Goal: Find specific fact: Find specific fact

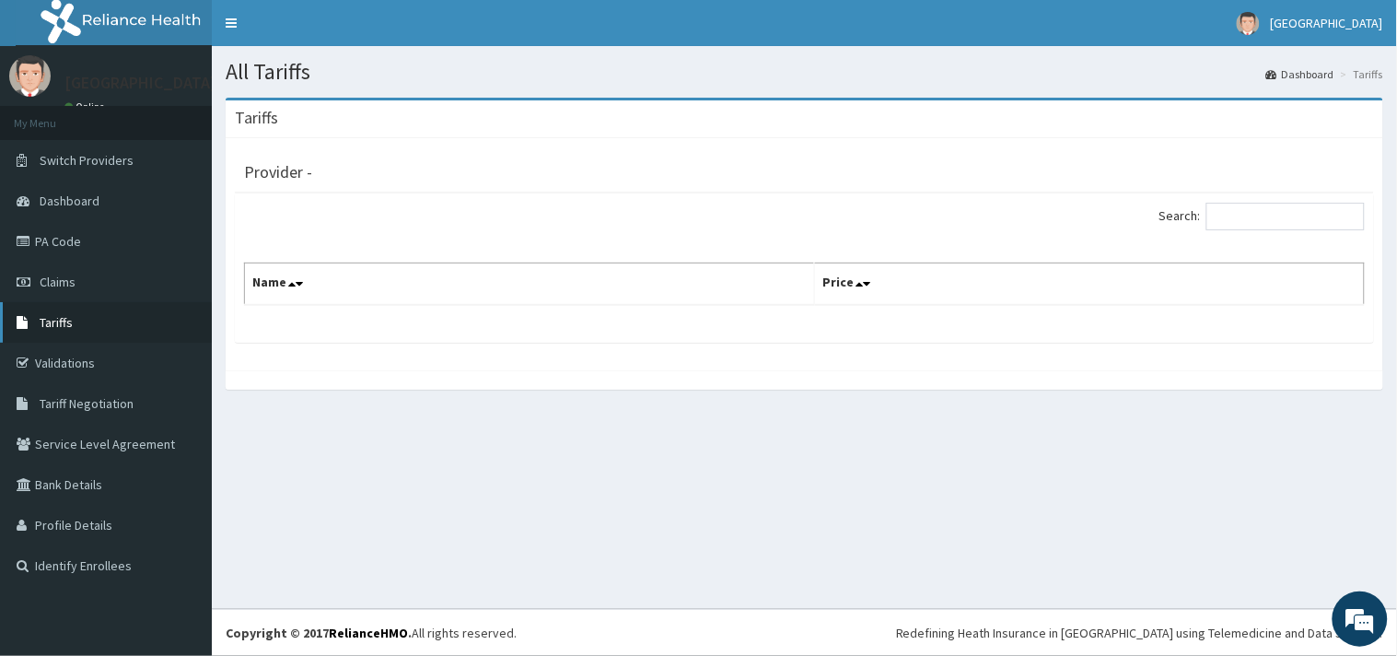
click at [56, 326] on span "Tariffs" at bounding box center [56, 322] width 33 height 17
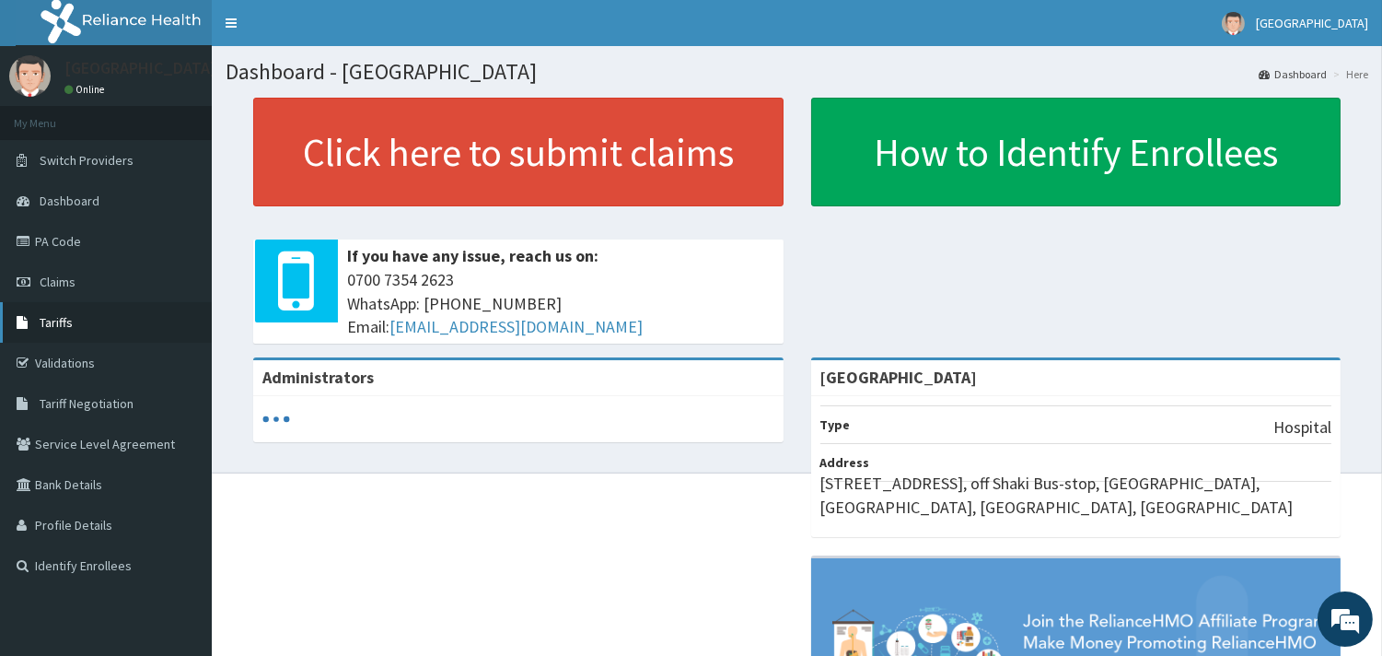
click at [52, 317] on span "Tariffs" at bounding box center [56, 322] width 33 height 17
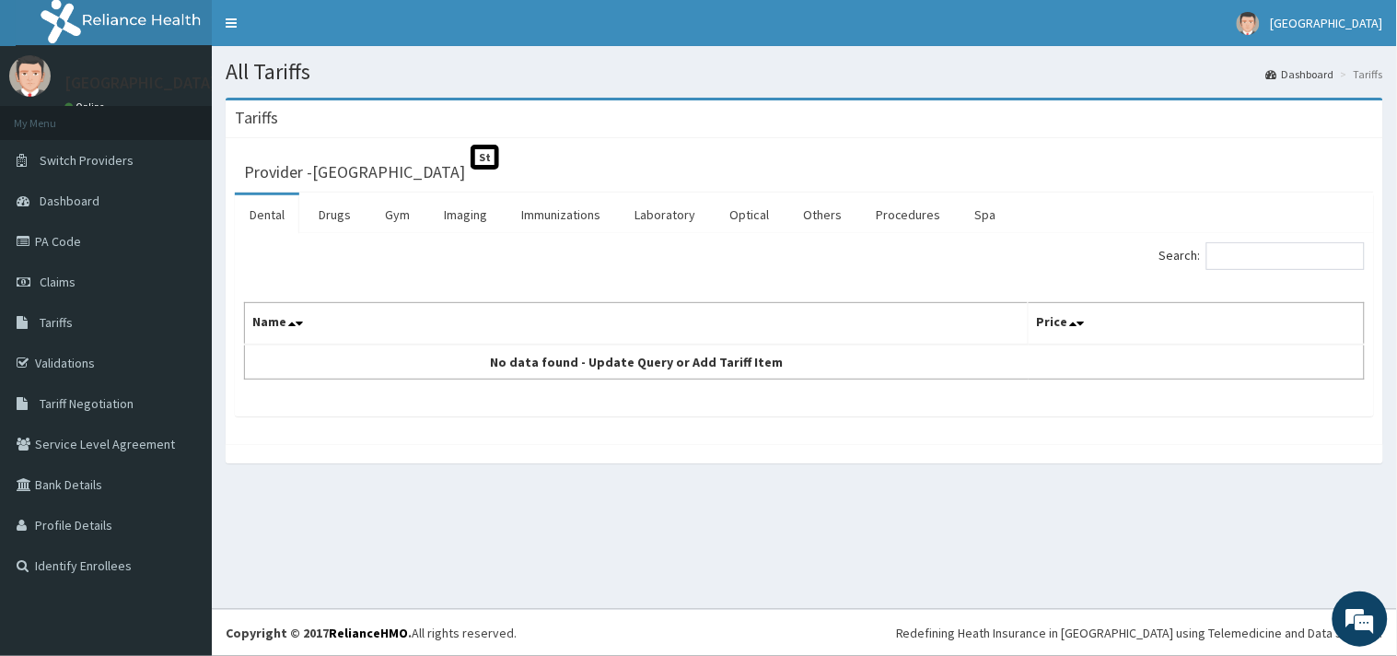
click at [52, 317] on span "Tariffs" at bounding box center [56, 322] width 33 height 17
click at [339, 208] on link "Drugs" at bounding box center [335, 214] width 62 height 39
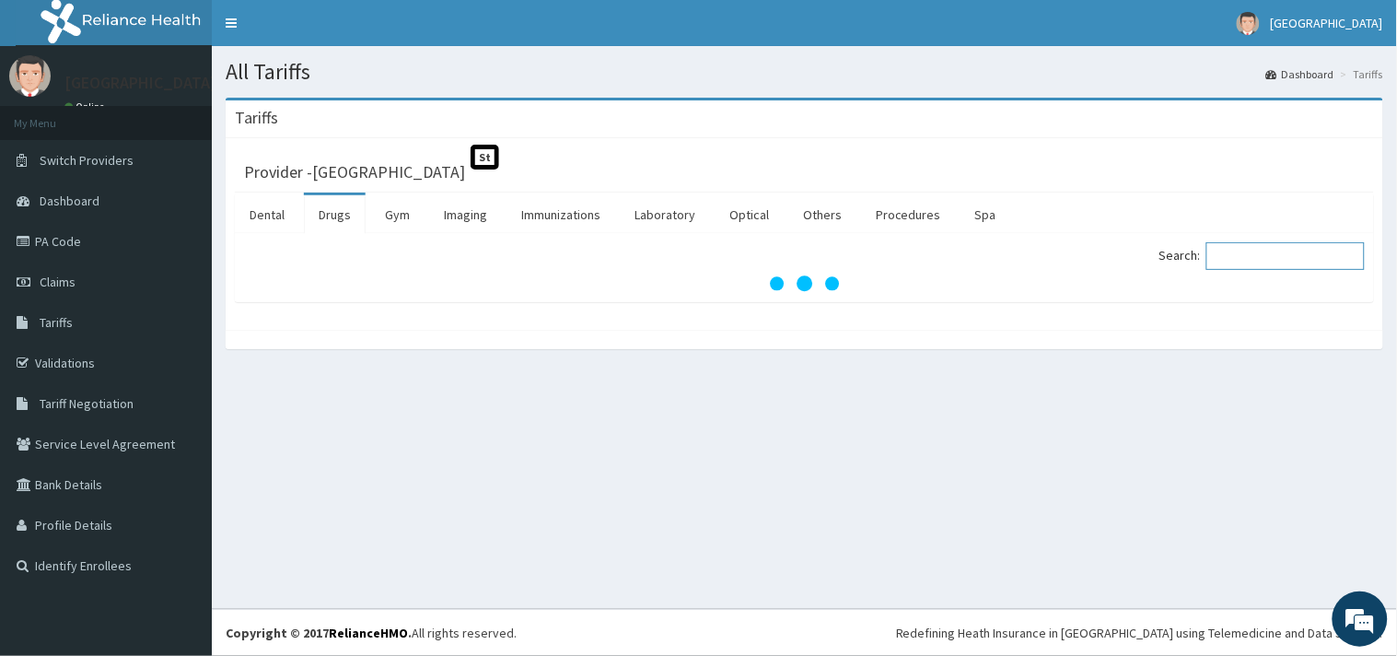
click at [1285, 267] on input "Search:" at bounding box center [1285, 256] width 158 height 28
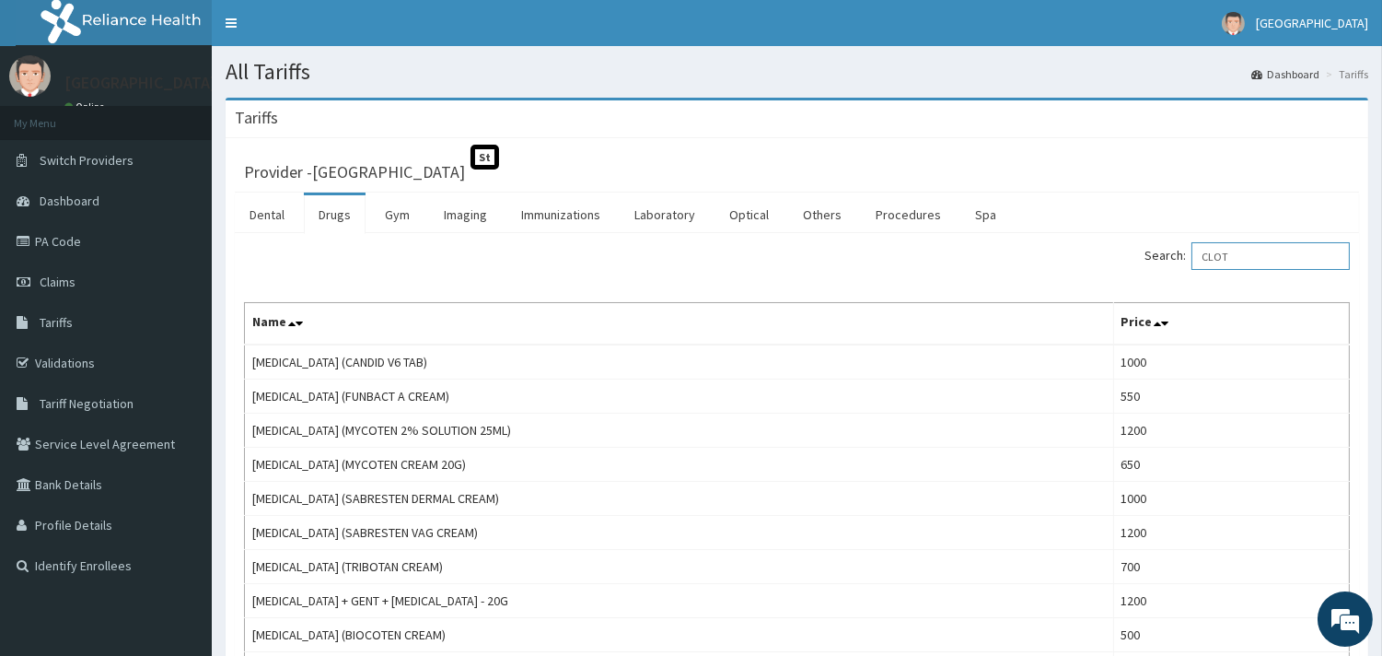
scroll to position [194, 0]
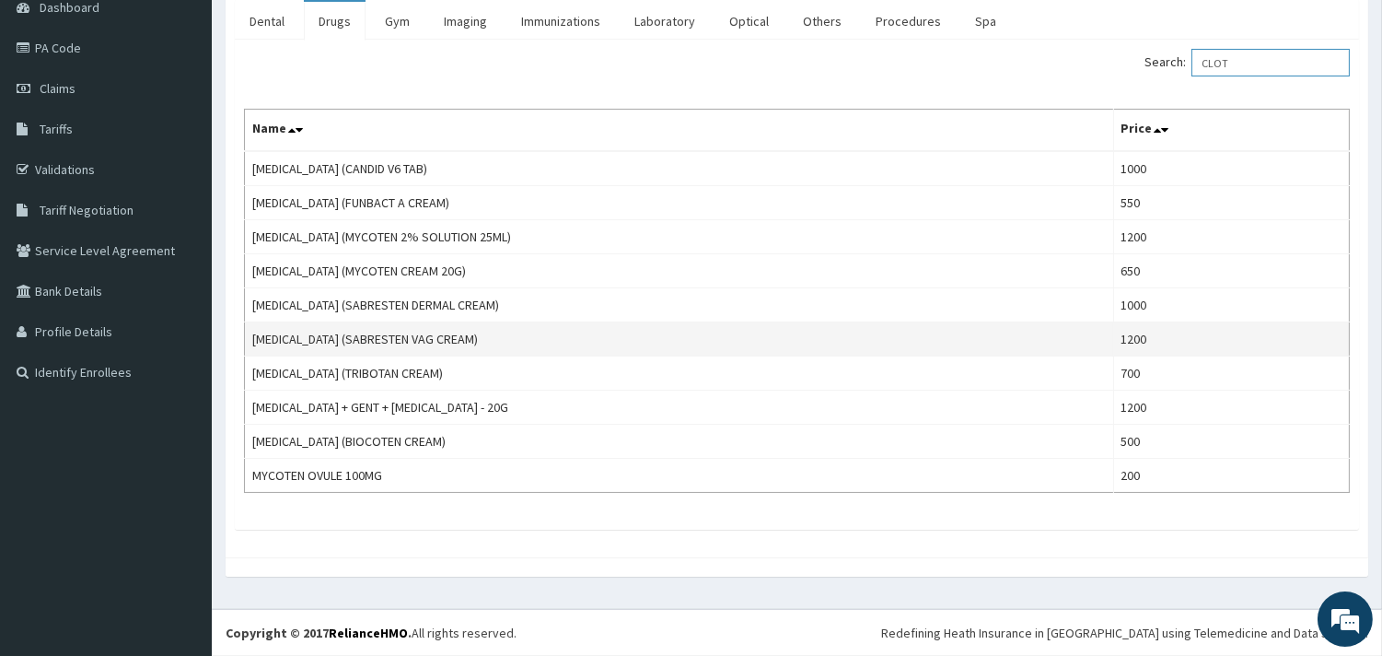
type input "CLOT"
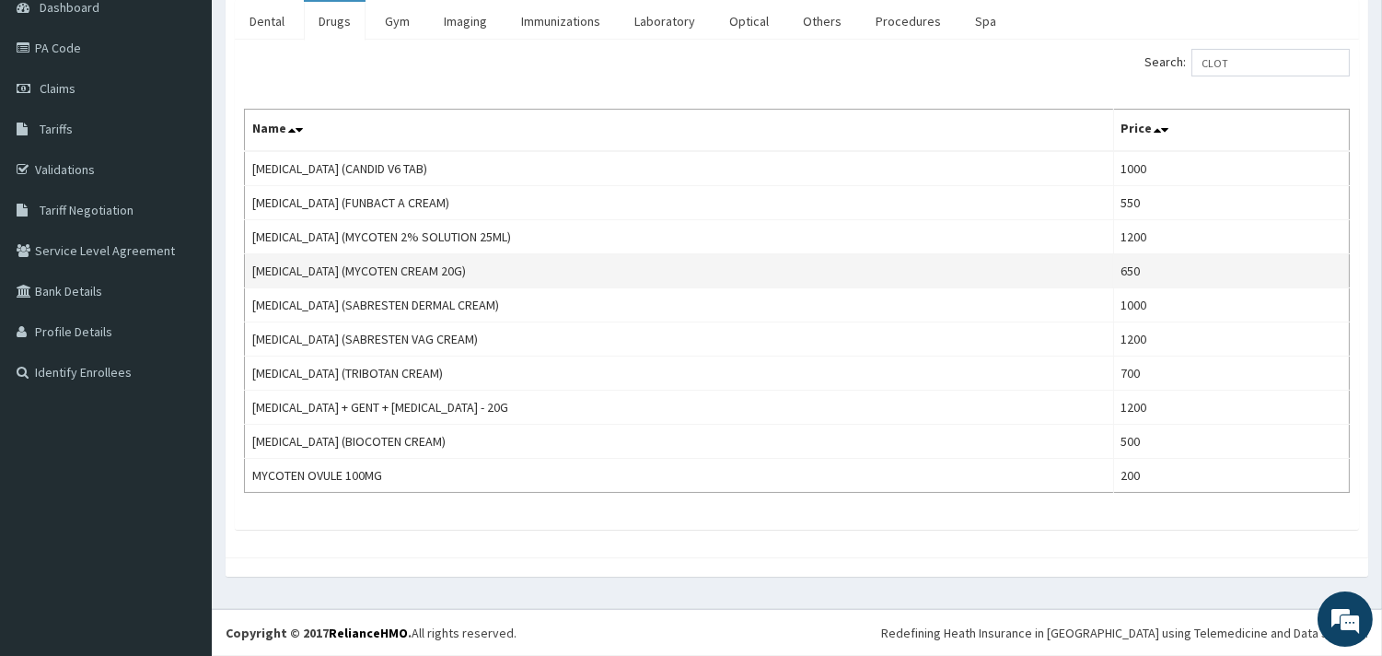
drag, startPoint x: 406, startPoint y: 327, endPoint x: 330, endPoint y: 271, distance: 94.8
click at [330, 271] on td "CLOTRIMAZOLE (MYCOTEN CREAM 20G)" at bounding box center [679, 271] width 869 height 34
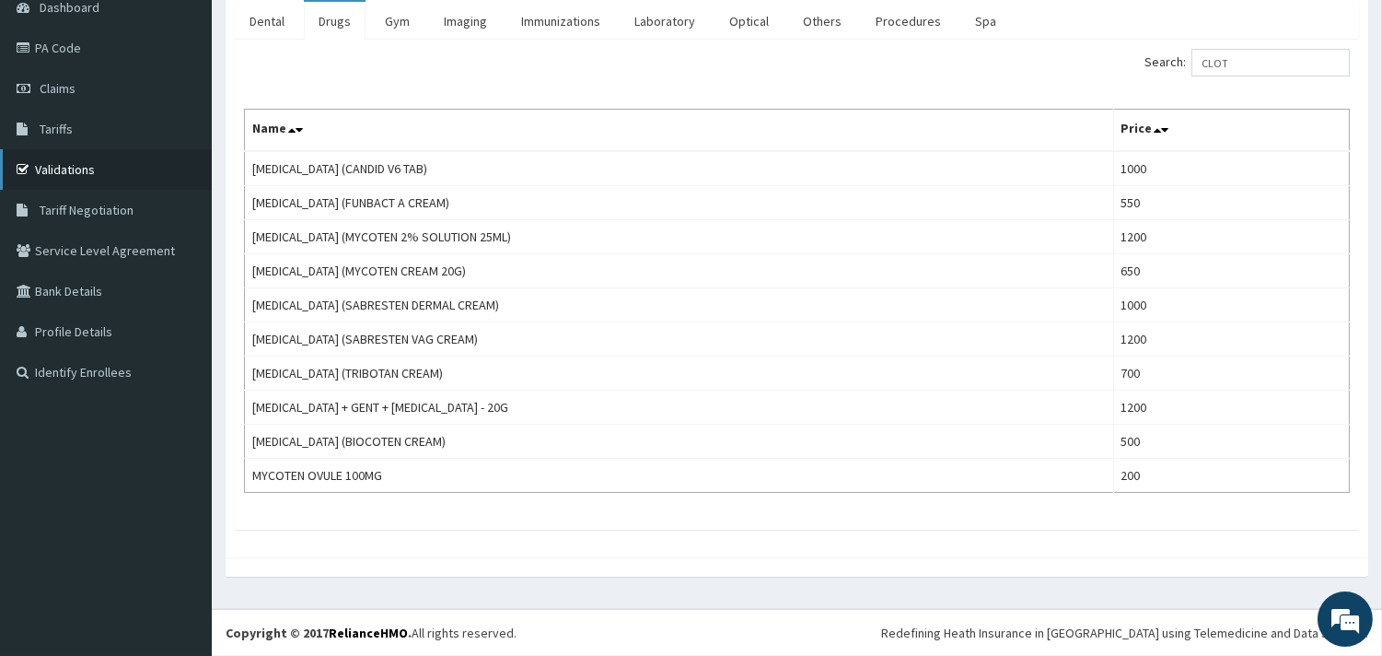
click at [101, 176] on link "Validations" at bounding box center [106, 169] width 212 height 41
